Goal: Book appointment/travel/reservation: Register for event/course

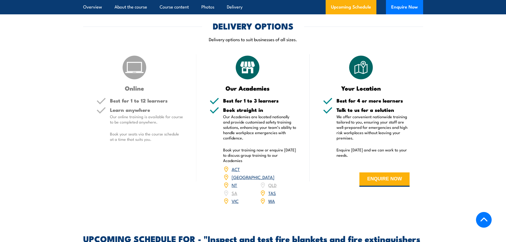
scroll to position [744, 0]
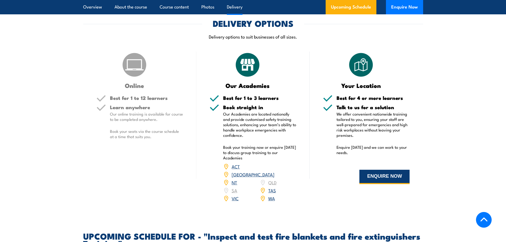
click at [373, 184] on button "ENQUIRE NOW" at bounding box center [385, 177] width 50 height 14
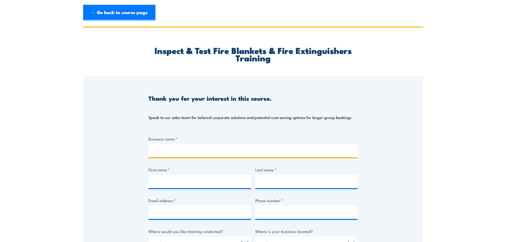
click at [219, 153] on input "Business name *" at bounding box center [253, 150] width 209 height 13
type input "GRANT ENGINEERED PTY LTD"
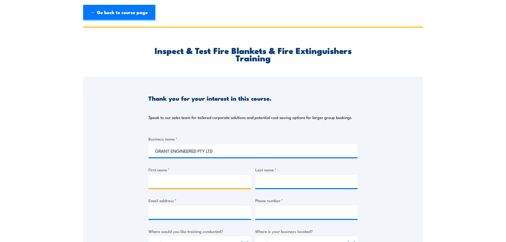
type input "[PERSON_NAME]"
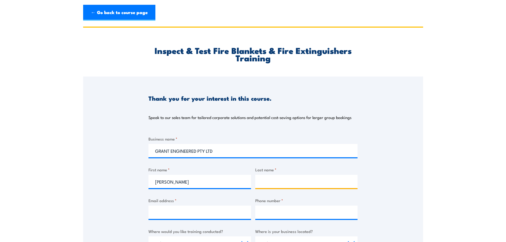
type input "[PERSON_NAME]"
type input "[EMAIL_ADDRESS][DOMAIN_NAME]"
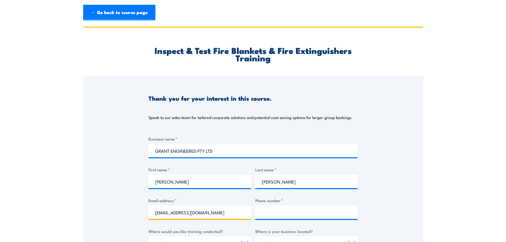
type input "0247229132"
select select "[GEOGRAPHIC_DATA]"
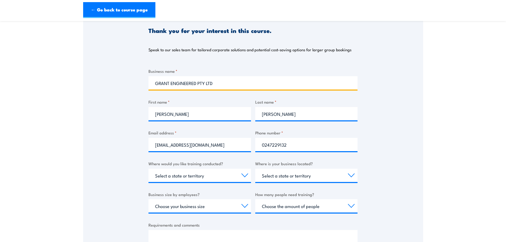
scroll to position [80, 0]
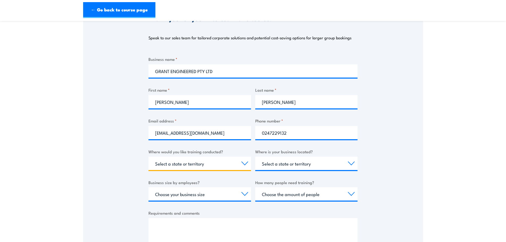
click at [178, 164] on select "Select a state or territory Nationally - multiple locations QLD NSW VIC SA ACT …" at bounding box center [200, 163] width 103 height 13
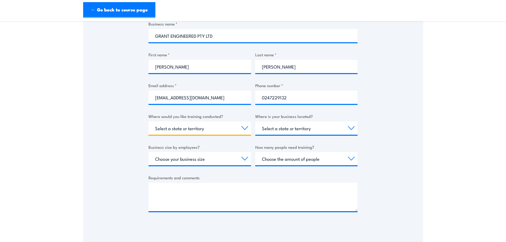
scroll to position [133, 0]
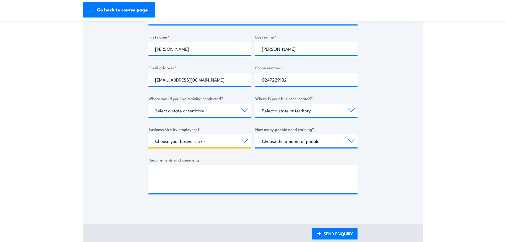
click at [186, 141] on select "Choose your business size 1 to 19 20 to 199 200+" at bounding box center [200, 140] width 103 height 13
select select "20 to 199"
click at [149, 134] on select "Choose your business size 1 to 19 20 to 199 200+" at bounding box center [200, 140] width 103 height 13
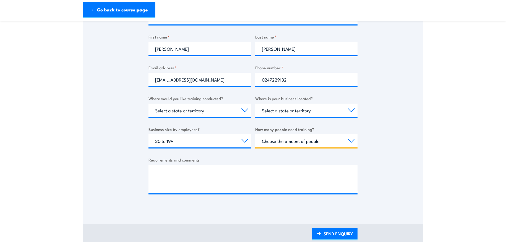
click at [274, 145] on select "Choose the amount of people 1 to 4 5 to 19 20+" at bounding box center [306, 140] width 103 height 13
select select "5 to 19"
click at [255, 134] on select "Choose the amount of people 1 to 4 5 to 19 20+" at bounding box center [306, 140] width 103 height 13
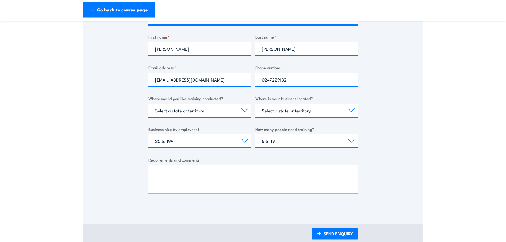
click at [166, 172] on textarea "Requirements and comments" at bounding box center [253, 179] width 209 height 28
type textarea "WANT TO KNOW PRICING IF SOMEONE COMES TO OUR BUSINESS"
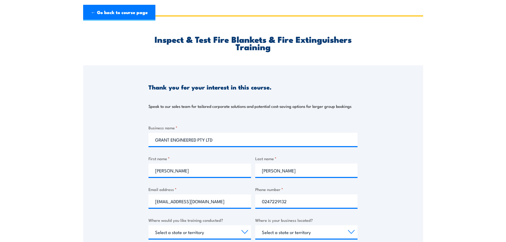
scroll to position [0, 0]
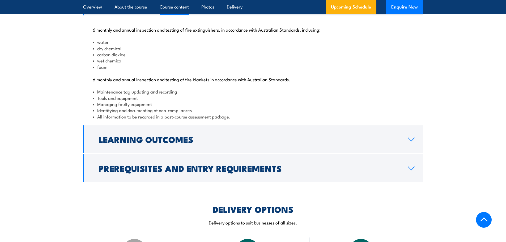
scroll to position [425, 0]
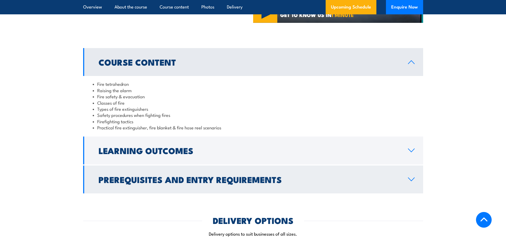
scroll to position [479, 0]
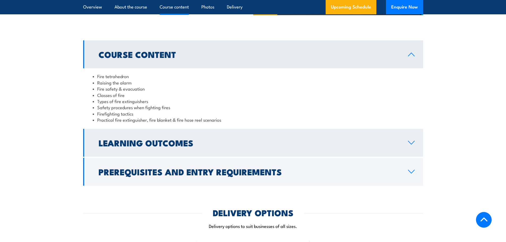
click at [147, 142] on h2 "Learning Outcomes" at bounding box center [249, 142] width 301 height 7
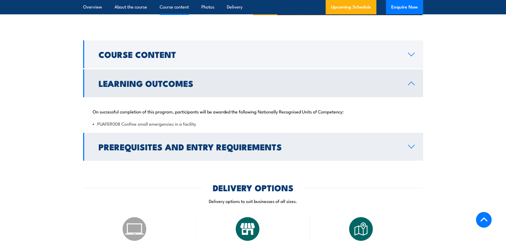
click at [150, 148] on h2 "Prerequisites and Entry Requirements" at bounding box center [249, 146] width 301 height 7
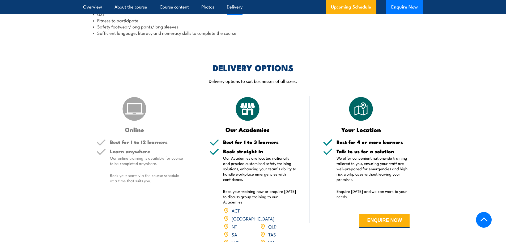
scroll to position [611, 0]
click at [361, 111] on img at bounding box center [361, 109] width 27 height 27
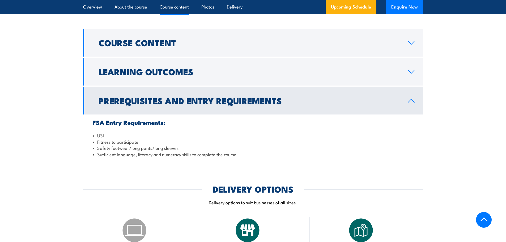
scroll to position [479, 0]
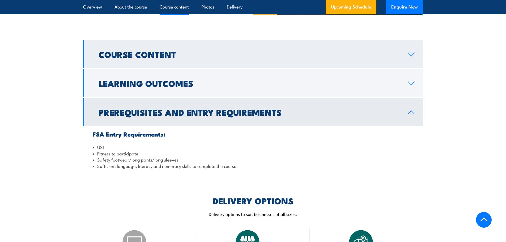
click at [119, 57] on h2 "Course Content" at bounding box center [249, 54] width 301 height 7
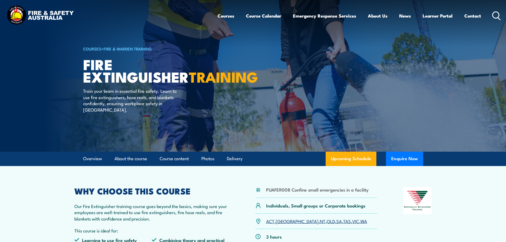
scroll to position [0, 0]
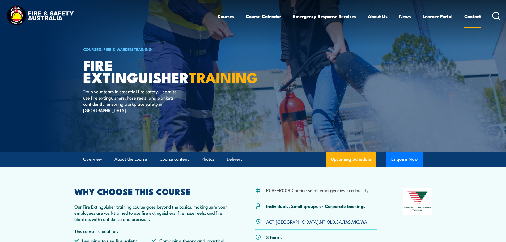
click at [468, 17] on link "Contact" at bounding box center [473, 16] width 17 height 14
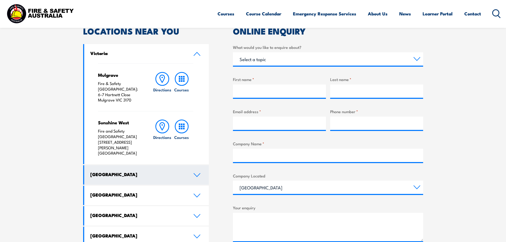
scroll to position [186, 0]
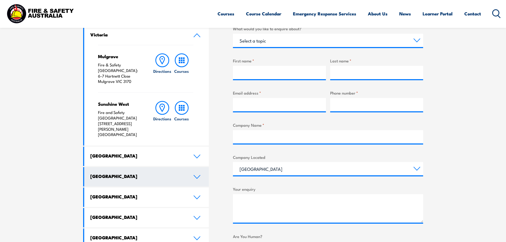
click at [125, 153] on h4 "New South Wales" at bounding box center [137, 156] width 95 height 6
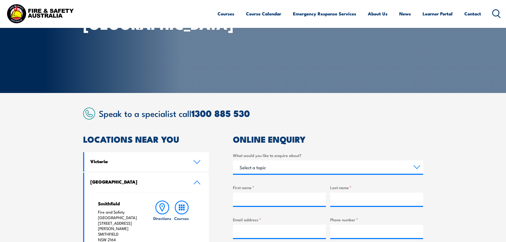
scroll to position [53, 0]
